Goal: Task Accomplishment & Management: Manage account settings

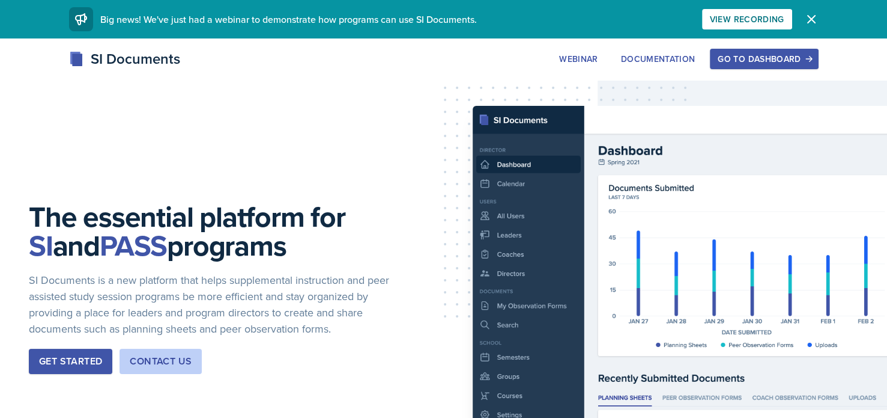
click at [728, 59] on div "Go to Dashboard" at bounding box center [764, 59] width 93 height 10
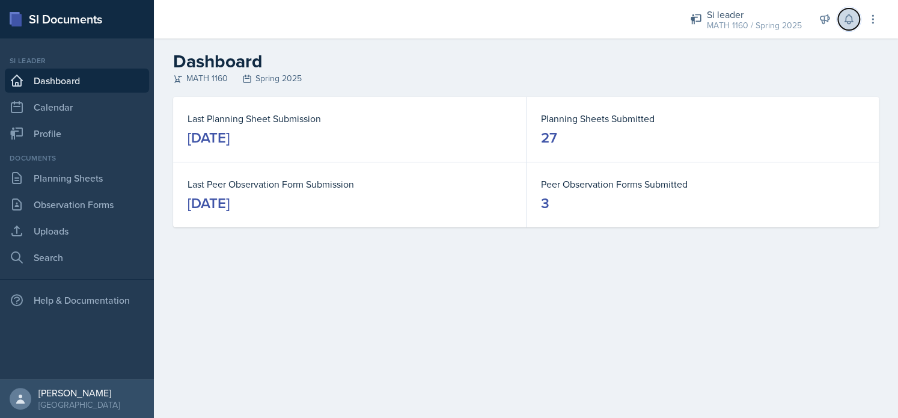
click at [847, 20] on icon at bounding box center [848, 19] width 12 height 12
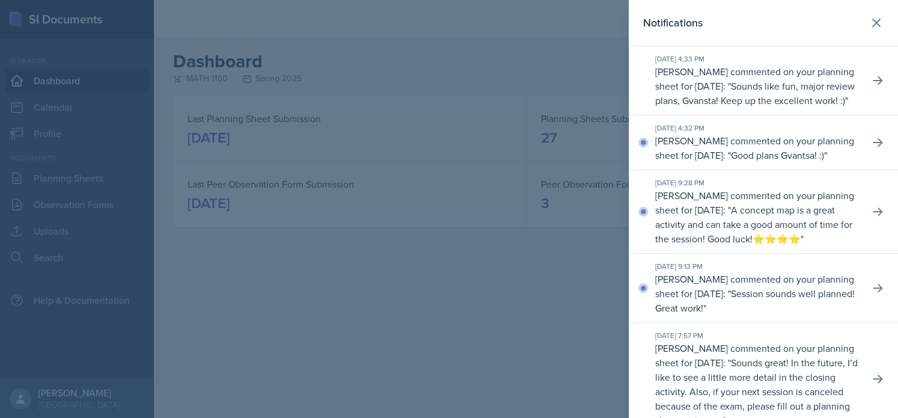
click at [488, 147] on div at bounding box center [449, 209] width 898 height 418
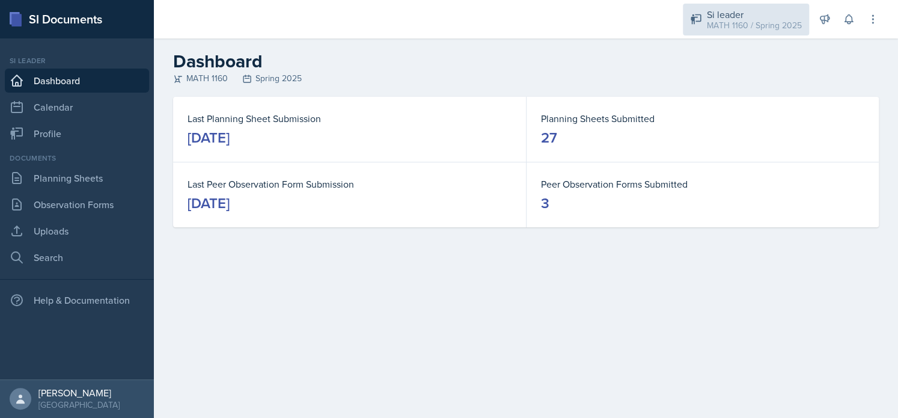
click at [726, 26] on div "MATH 1160 / Spring 2025" at bounding box center [754, 25] width 95 height 13
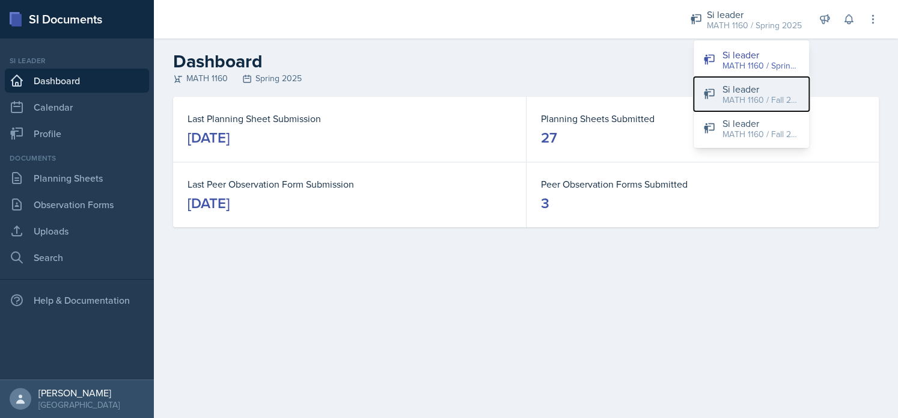
click at [725, 87] on div "Si leader" at bounding box center [760, 89] width 77 height 14
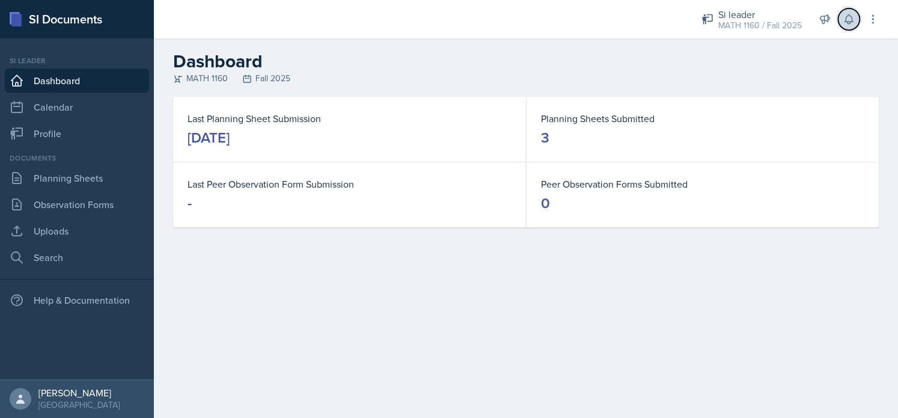
click at [843, 17] on icon at bounding box center [848, 19] width 12 height 12
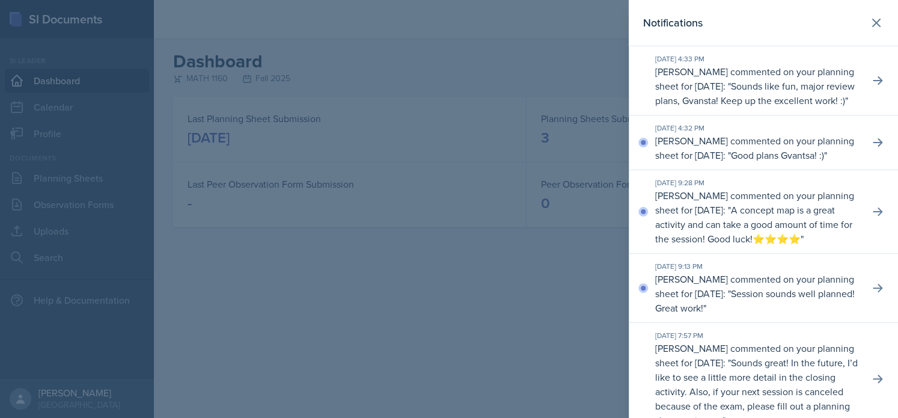
click at [522, 198] on div at bounding box center [449, 209] width 898 height 418
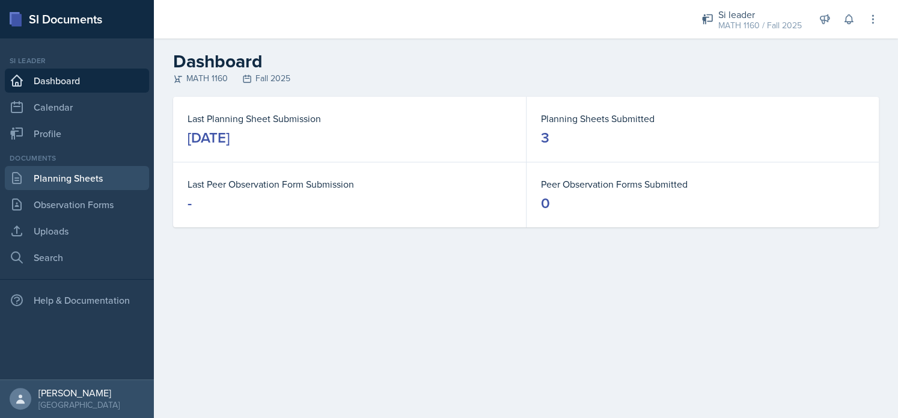
click at [105, 186] on link "Planning Sheets" at bounding box center [77, 178] width 144 height 24
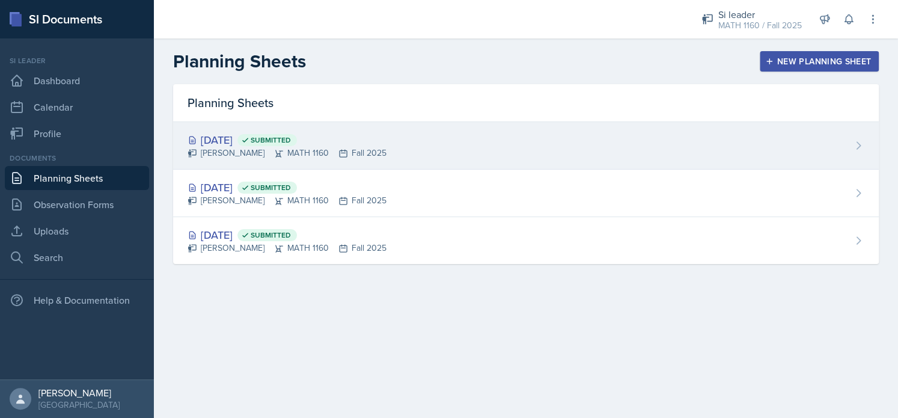
click at [237, 148] on div "[PERSON_NAME] MATH 1160 Fall 2025" at bounding box center [286, 153] width 199 height 13
